Goal: Task Accomplishment & Management: Complete application form

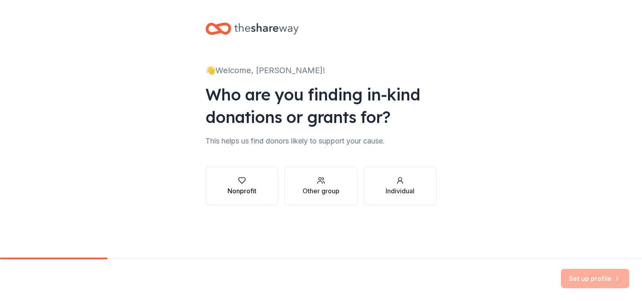
click at [236, 185] on div "Nonprofit" at bounding box center [242, 185] width 29 height 19
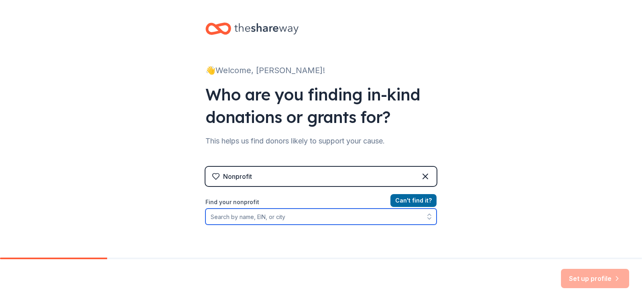
click at [345, 217] on input "Find your nonprofit" at bounding box center [320, 216] width 231 height 16
type input "Eduprize PTO"
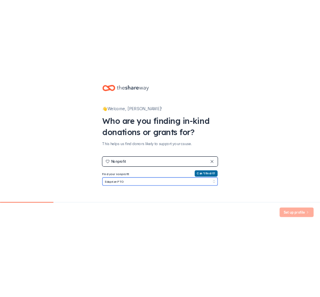
scroll to position [7, 0]
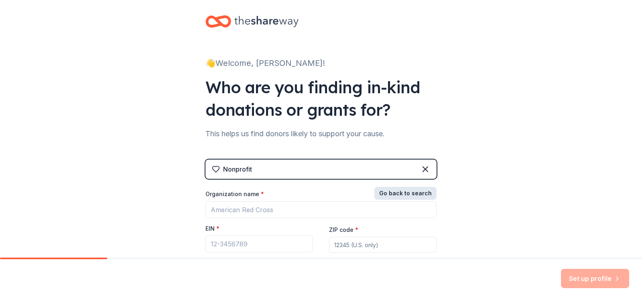
click at [398, 189] on button "Go back to search" at bounding box center [405, 193] width 62 height 13
click at [398, 189] on button "Can ' t find it?" at bounding box center [413, 193] width 46 height 13
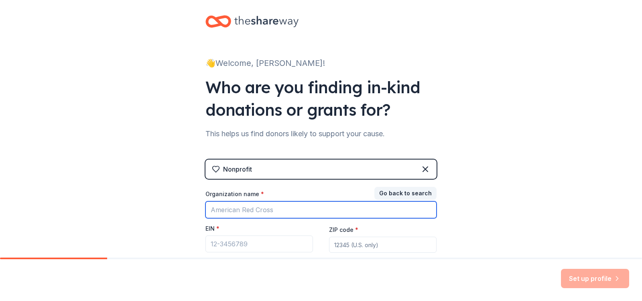
click at [312, 214] on input "Organization name *" at bounding box center [320, 209] width 231 height 17
type input "EDUPRIZE PTO"
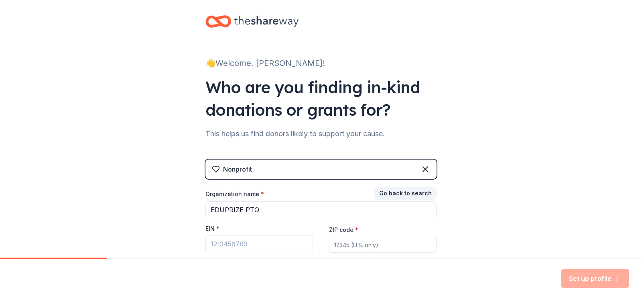
click at [368, 237] on input "ZIP code *" at bounding box center [383, 244] width 108 height 16
type input "85144"
click at [262, 248] on input "EIN *" at bounding box center [259, 243] width 108 height 17
click at [513, 94] on div "👋 Welcome, [PERSON_NAME]! Who are you finding in-kind donations or grants for? …" at bounding box center [321, 158] width 642 height 330
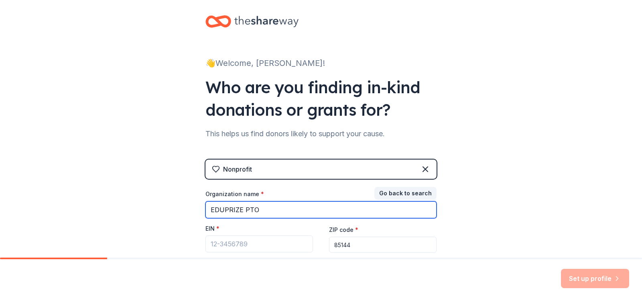
click at [241, 211] on input "EDUPRIZE PTO" at bounding box center [320, 209] width 231 height 17
type input "EDUPRIZE QC PTO"
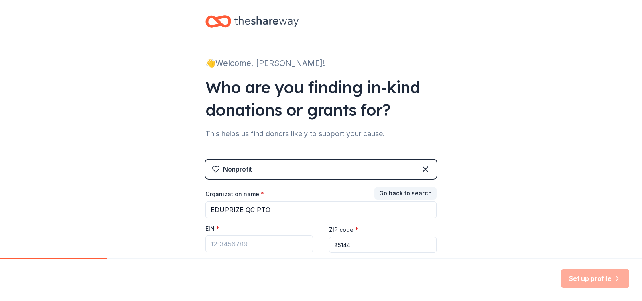
click at [495, 181] on div "👋 Welcome, [PERSON_NAME]! Who are you finding in-kind donations or grants for? …" at bounding box center [321, 158] width 642 height 330
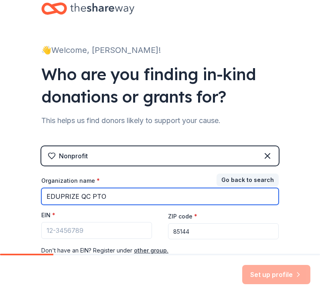
drag, startPoint x: 127, startPoint y: 194, endPoint x: 11, endPoint y: 197, distance: 115.6
click at [11, 197] on div "👋 Welcome, [PERSON_NAME]! Who are you finding in-kind donations or grants for? …" at bounding box center [160, 151] width 320 height 317
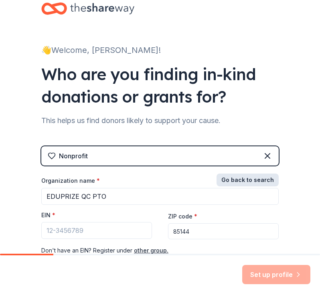
click at [254, 178] on button "Go back to search" at bounding box center [248, 180] width 62 height 13
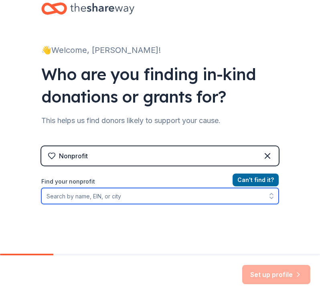
click at [182, 193] on input "Find your nonprofit" at bounding box center [160, 196] width 238 height 16
type input "eduprize"
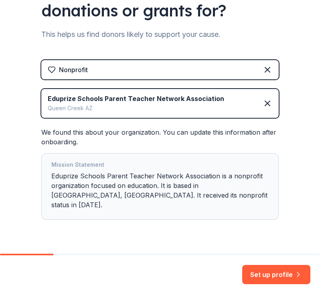
scroll to position [104, 0]
